Goal: Find specific page/section: Find specific page/section

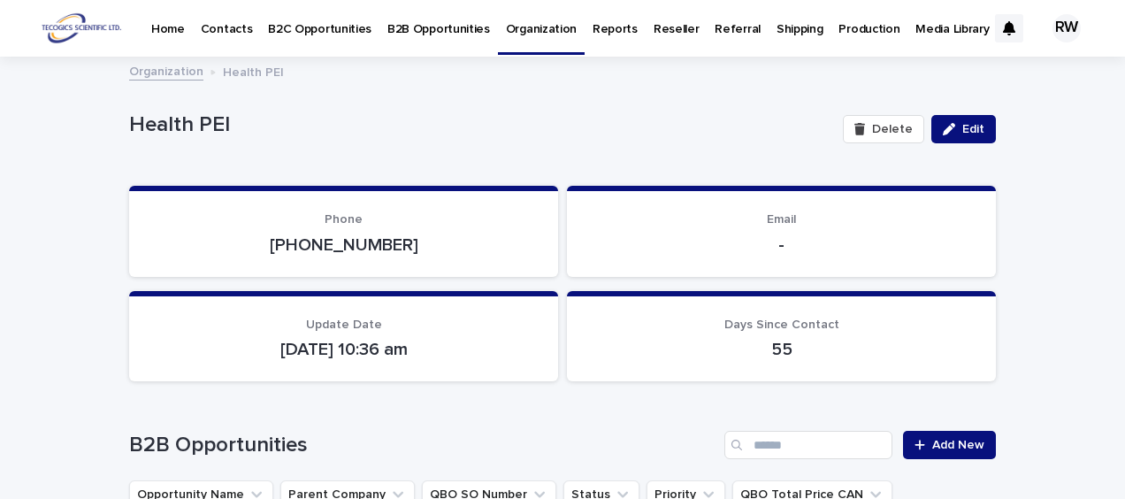
click at [414, 27] on p "B2B Opportunities" at bounding box center [438, 18] width 103 height 37
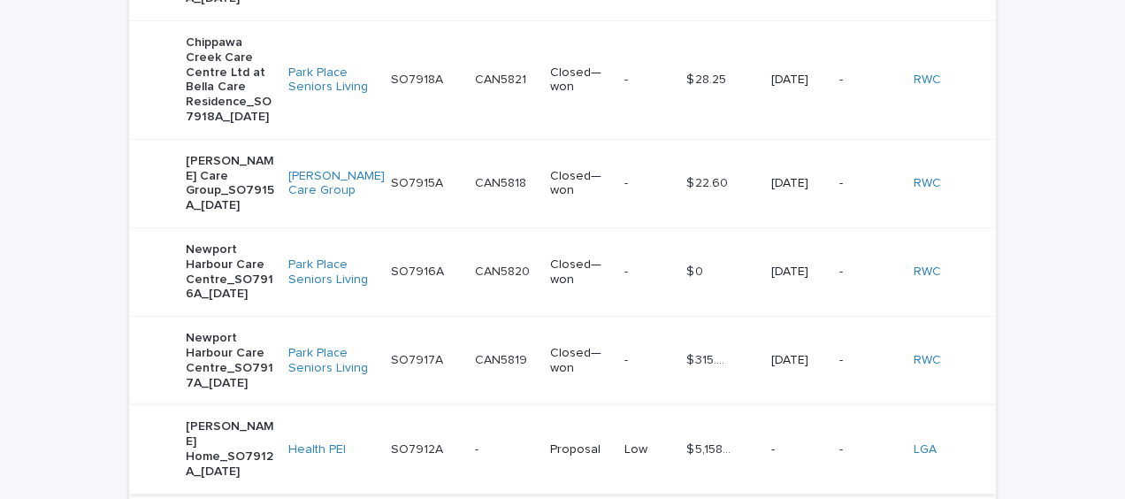
scroll to position [2742, 0]
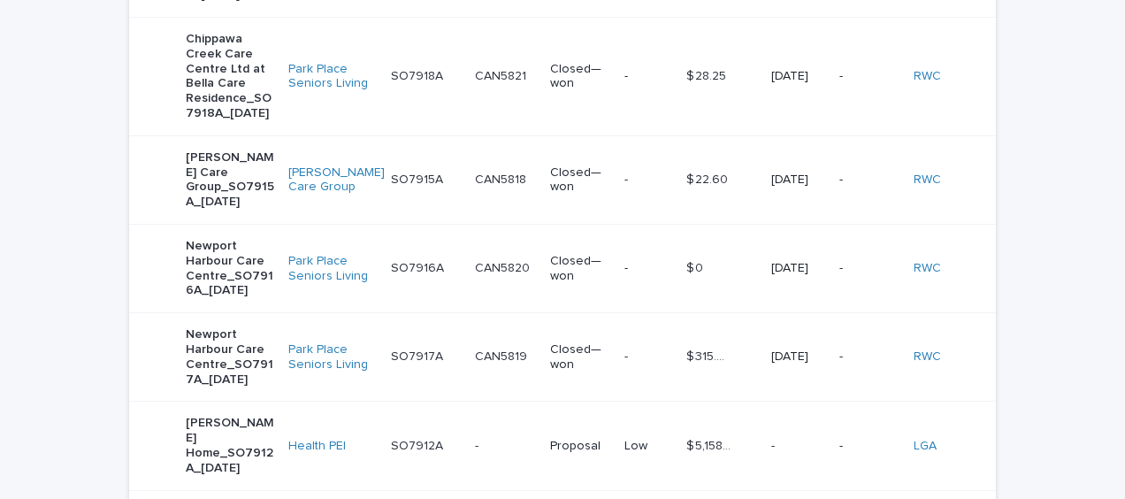
click at [483, 432] on div "- -" at bounding box center [505, 446] width 61 height 29
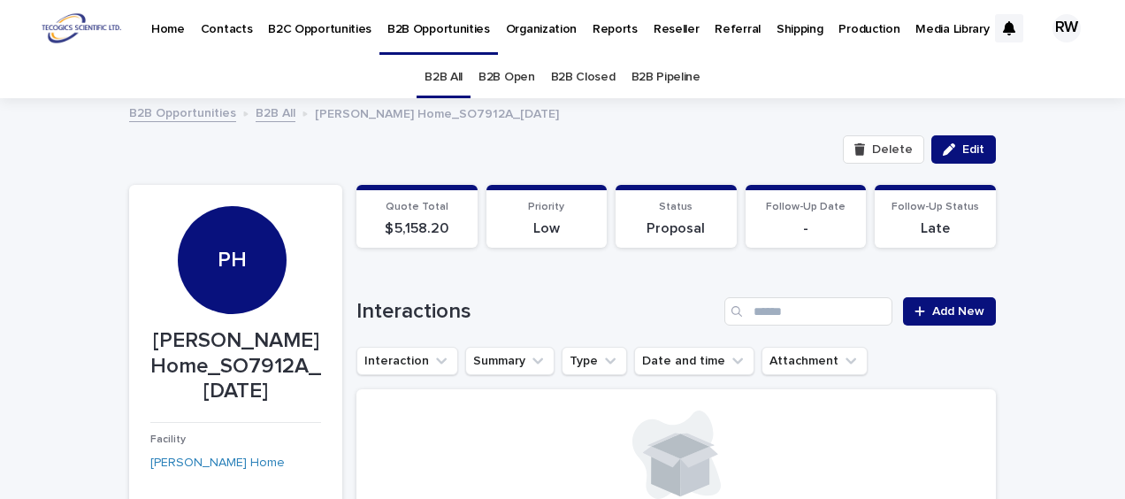
click at [514, 77] on link "B2B Open" at bounding box center [507, 78] width 57 height 42
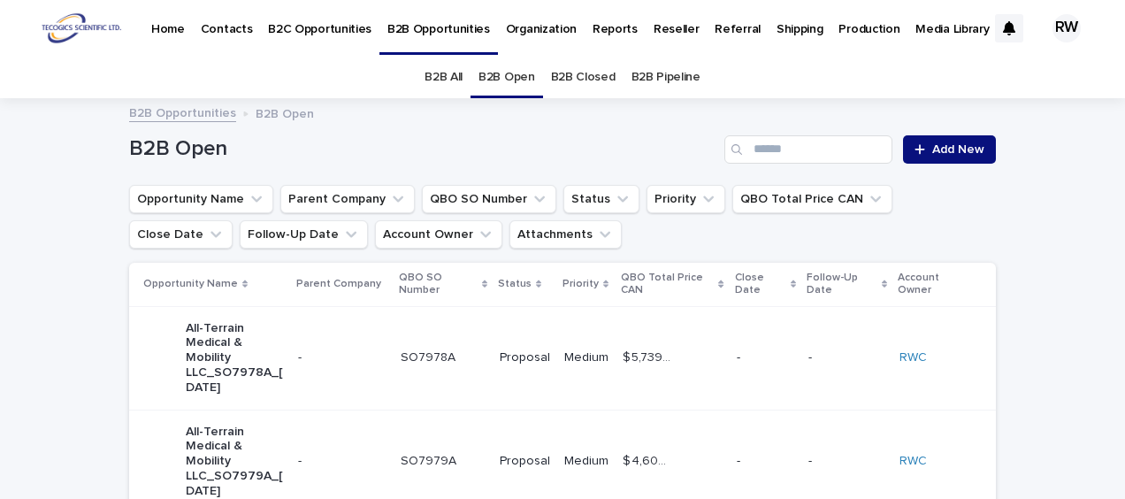
click at [182, 109] on link "B2B Opportunities" at bounding box center [182, 112] width 107 height 20
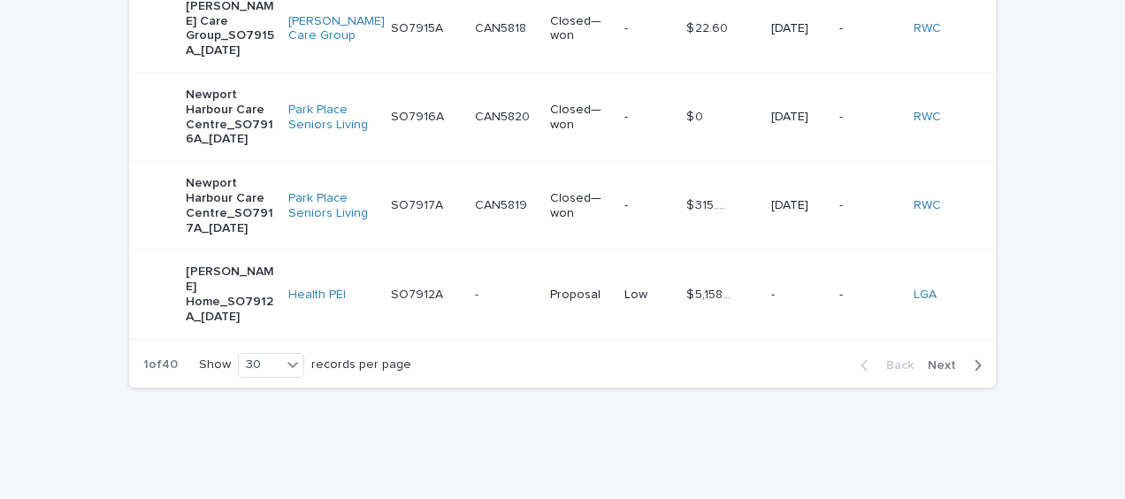
scroll to position [2896, 0]
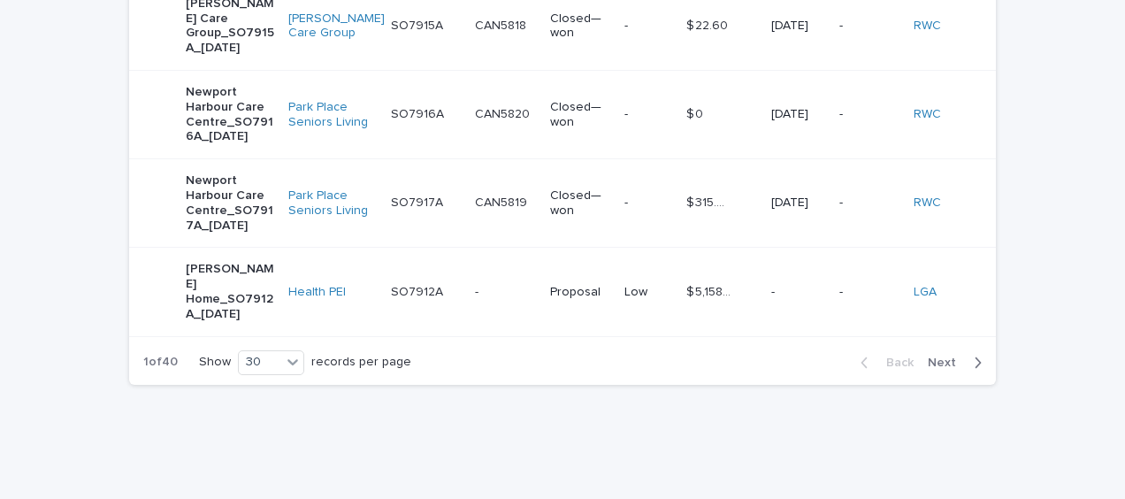
click at [198, 262] on p "[PERSON_NAME] Home_SO7912A_[DATE]" at bounding box center [230, 291] width 88 height 59
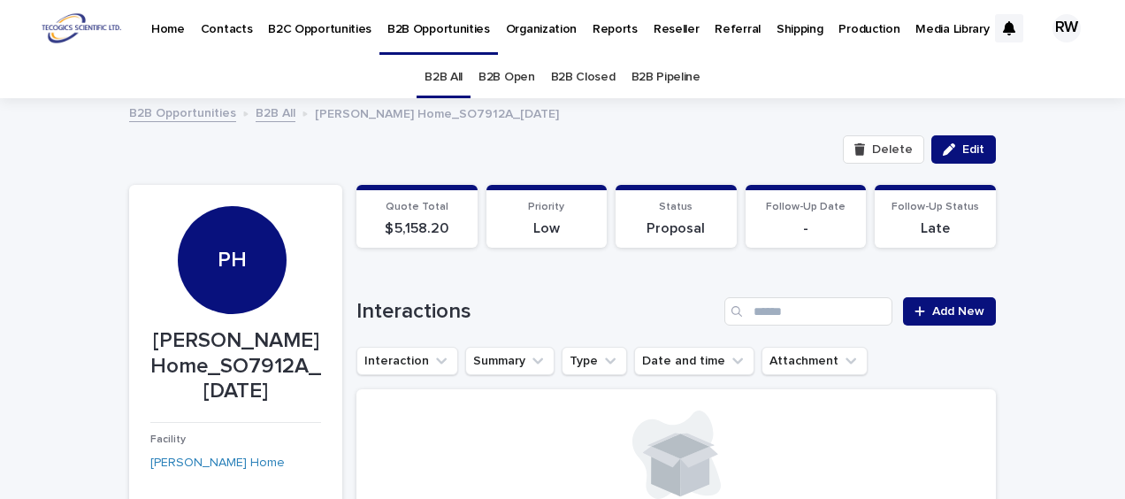
click at [409, 27] on p "B2B Opportunities" at bounding box center [438, 18] width 103 height 37
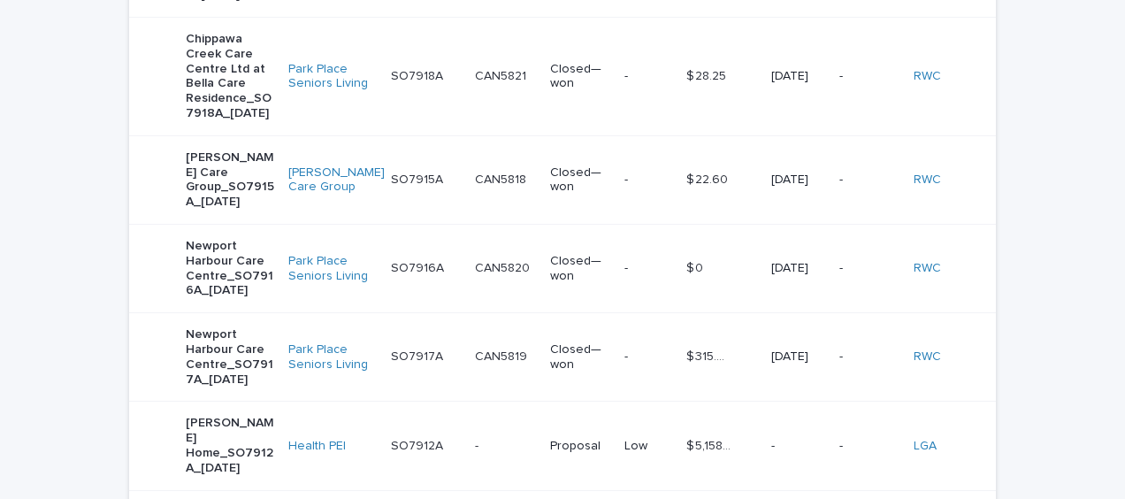
scroll to position [2831, 0]
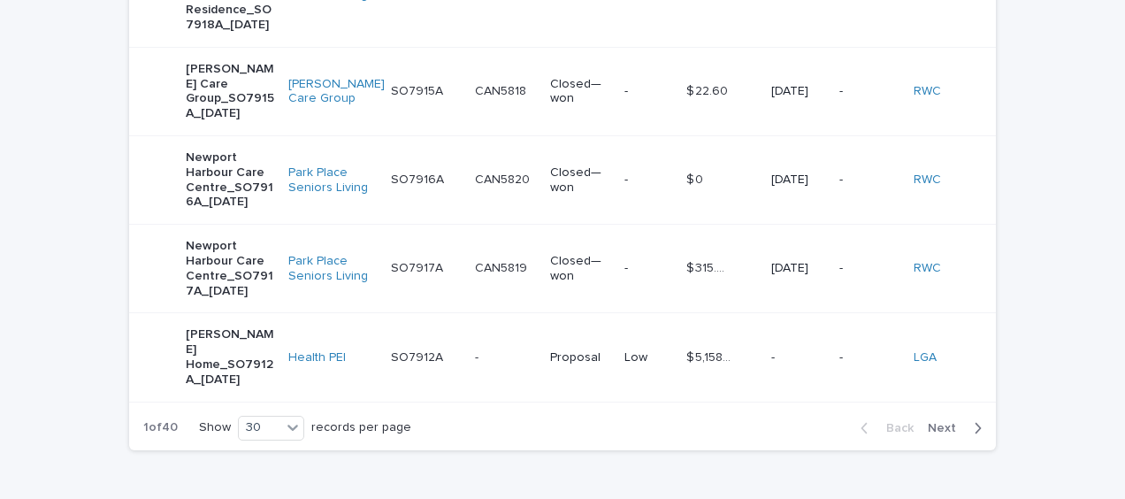
click at [495, 343] on div "- -" at bounding box center [505, 357] width 61 height 29
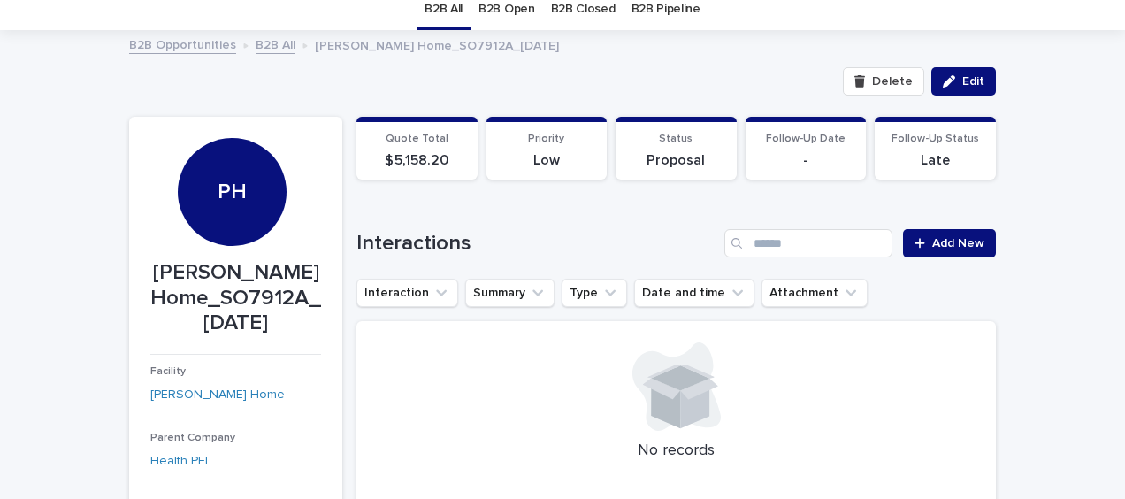
scroll to position [88, 0]
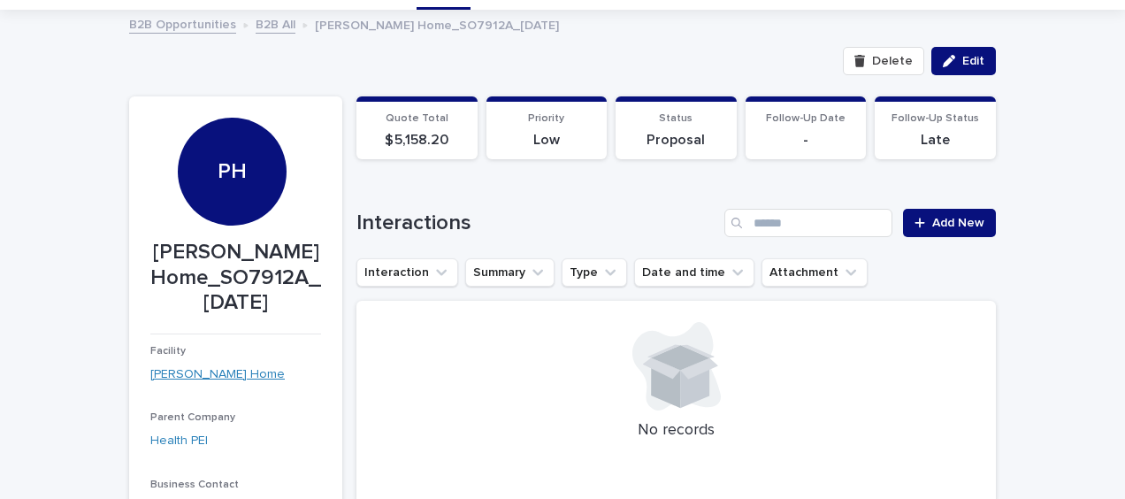
click at [153, 374] on link "[PERSON_NAME] Home" at bounding box center [217, 374] width 134 height 19
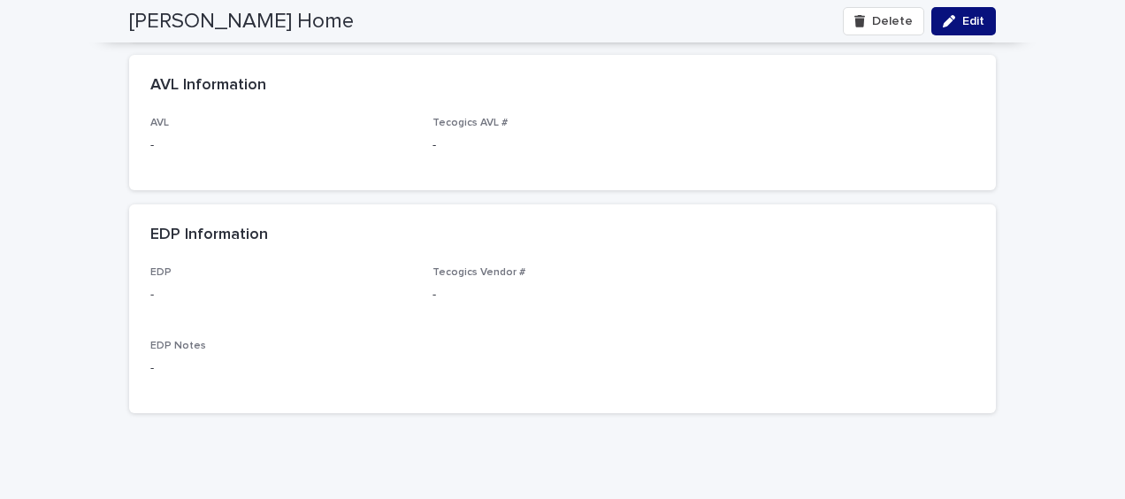
scroll to position [5036, 0]
